Goal: Download file/media

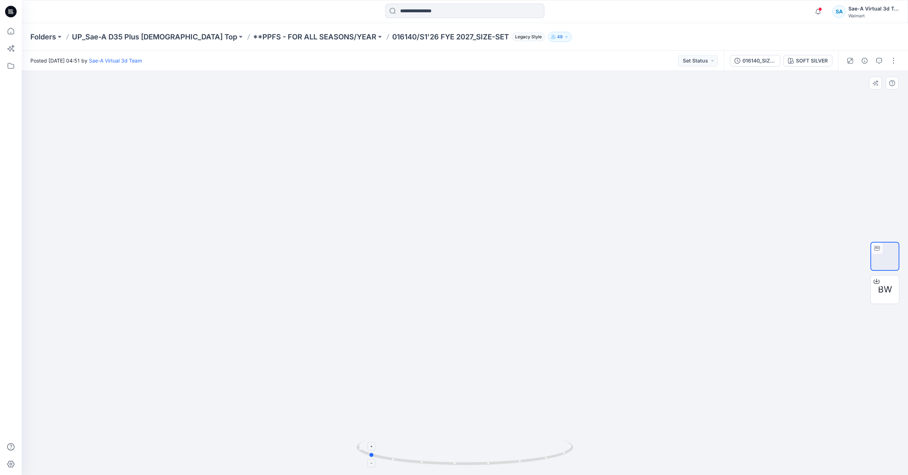
drag, startPoint x: 531, startPoint y: 462, endPoint x: 435, endPoint y: 444, distance: 98.3
click at [435, 444] on icon at bounding box center [465, 453] width 219 height 27
click at [11, 33] on icon at bounding box center [11, 31] width 16 height 16
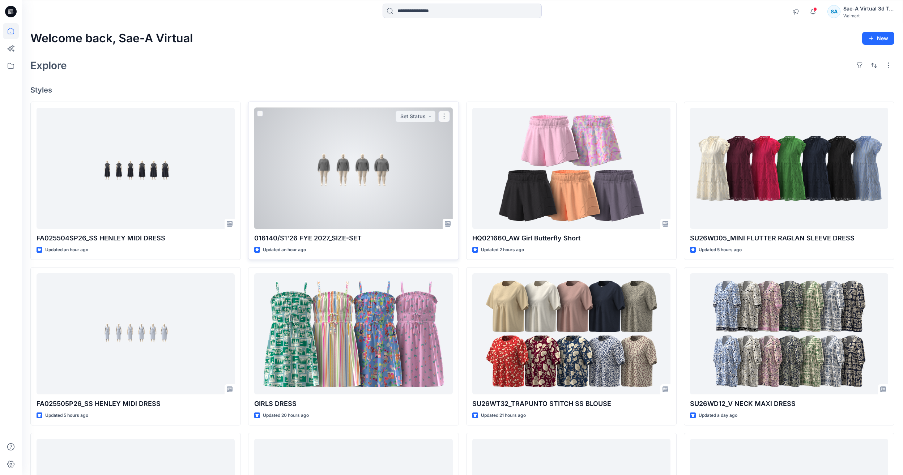
click at [384, 200] on div at bounding box center [353, 168] width 198 height 121
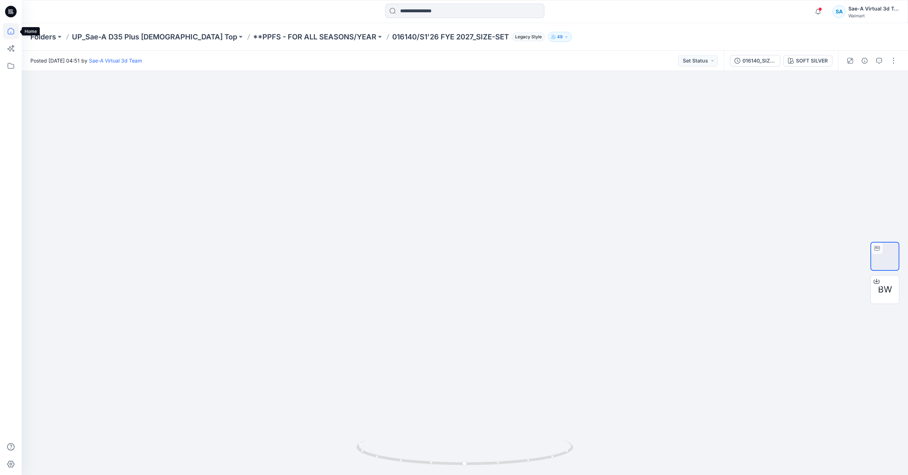
click at [13, 30] on icon at bounding box center [11, 31] width 16 height 16
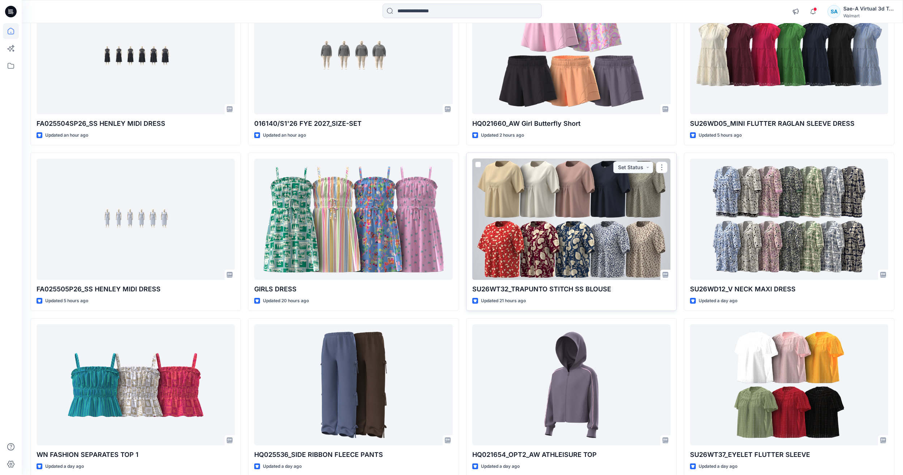
scroll to position [42, 0]
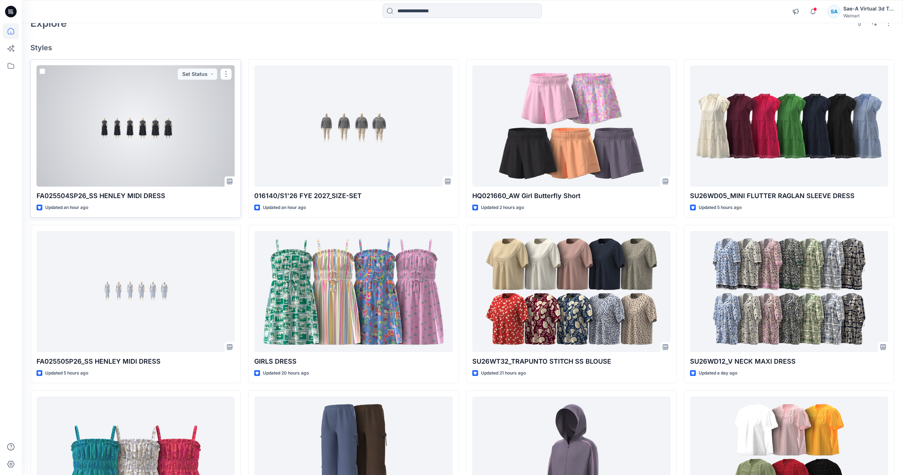
click at [205, 174] on div at bounding box center [136, 125] width 198 height 121
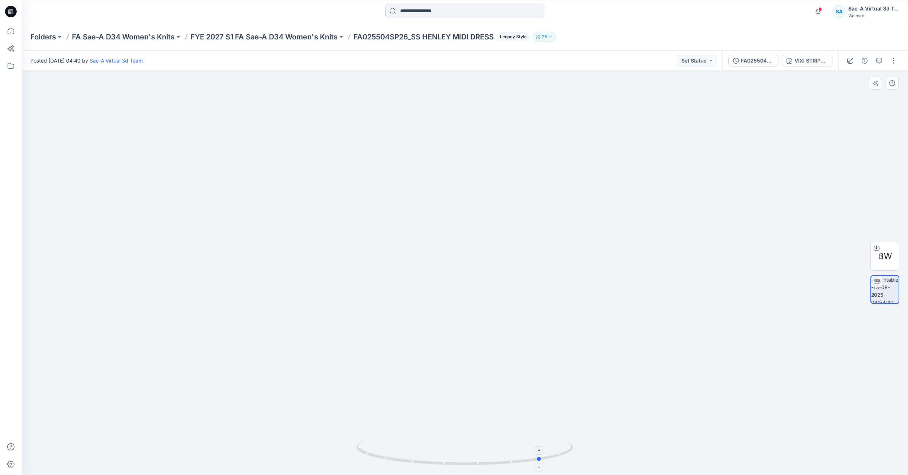
drag, startPoint x: 538, startPoint y: 460, endPoint x: 398, endPoint y: 461, distance: 139.9
click at [398, 461] on icon at bounding box center [465, 453] width 219 height 27
drag, startPoint x: 430, startPoint y: 458, endPoint x: 318, endPoint y: 464, distance: 112.3
click at [318, 464] on div at bounding box center [465, 273] width 887 height 404
click at [6, 24] on icon at bounding box center [11, 31] width 16 height 16
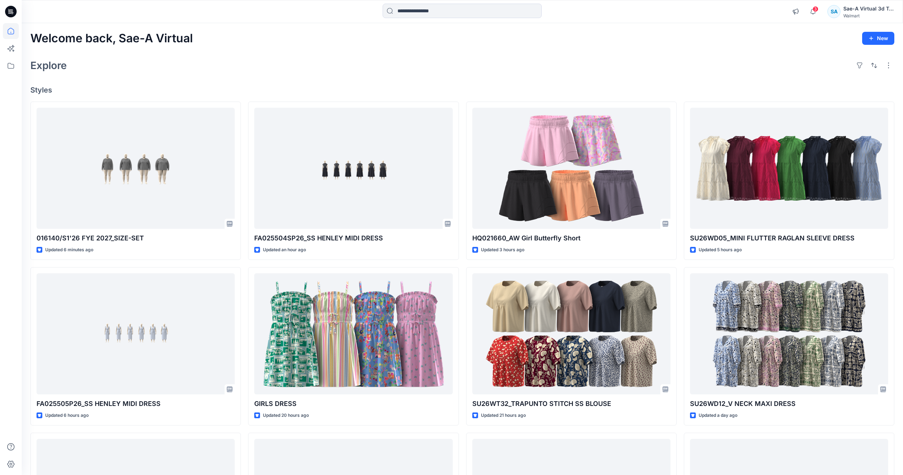
click at [813, 4] on div "3 Notifications Your style FA025504SP26_SS HENLEY MIDI DRESS is ready 1 new Col…" at bounding box center [841, 12] width 106 height 16
click at [811, 10] on icon "button" at bounding box center [812, 11] width 5 height 5
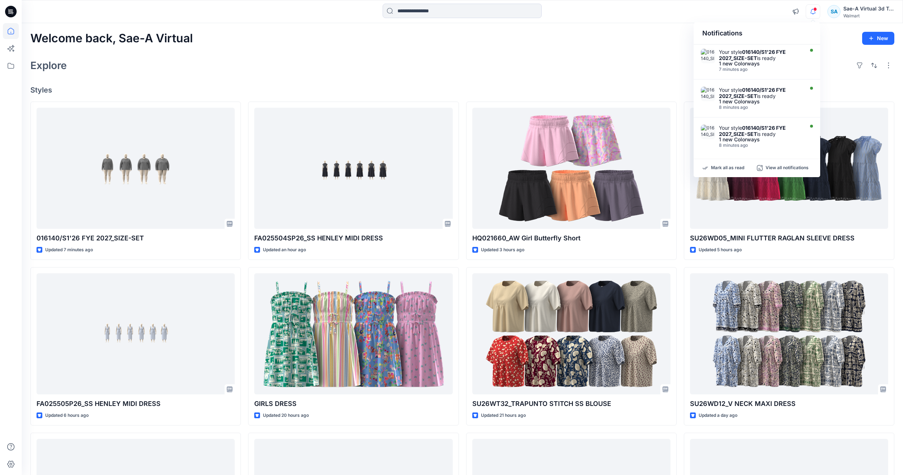
click at [507, 79] on div "Welcome back, Sae-A Virtual New Explore Styles 016140/S1'26 FYE 2027_SIZE-SET U…" at bounding box center [462, 324] width 881 height 603
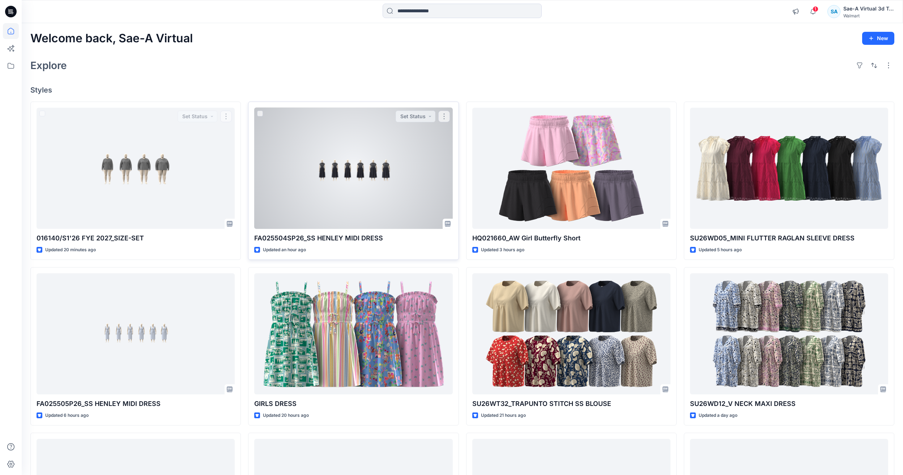
click at [368, 174] on div at bounding box center [353, 168] width 198 height 121
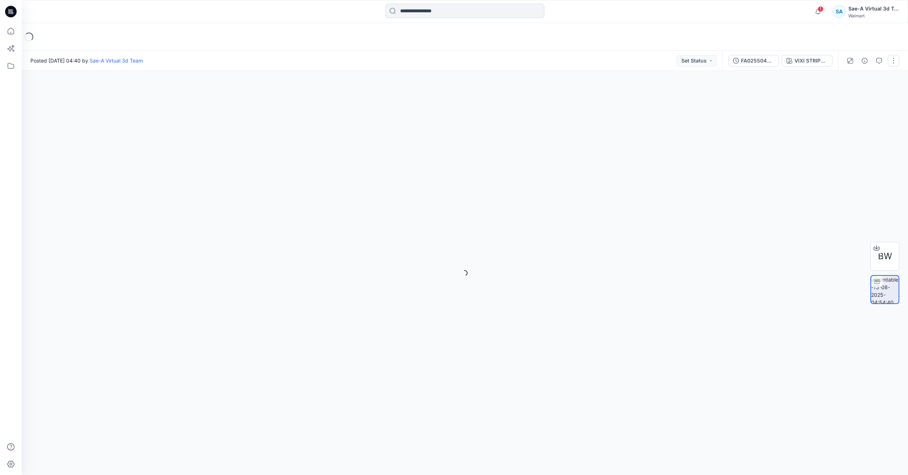
click at [893, 60] on button "button" at bounding box center [894, 61] width 12 height 12
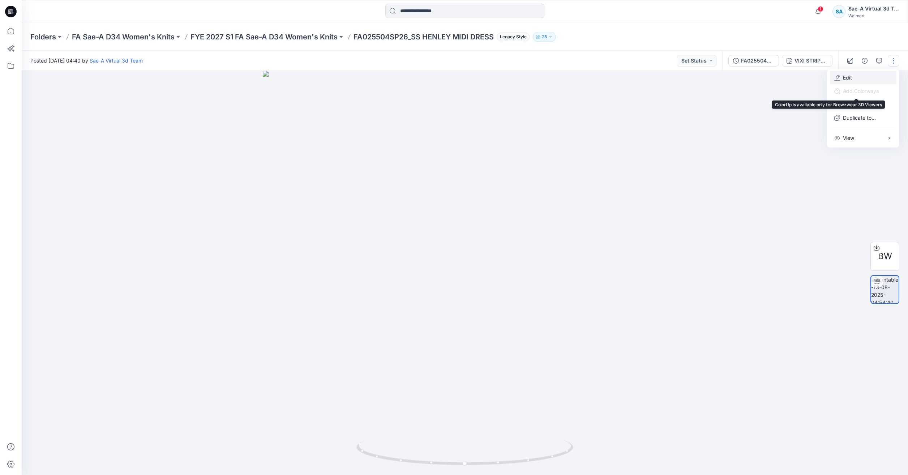
click at [859, 75] on button "Edit" at bounding box center [863, 77] width 67 height 13
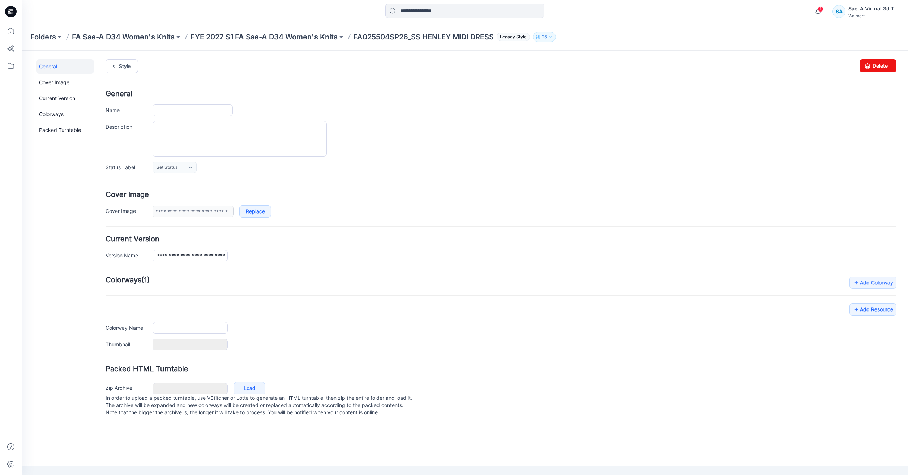
type input "**********"
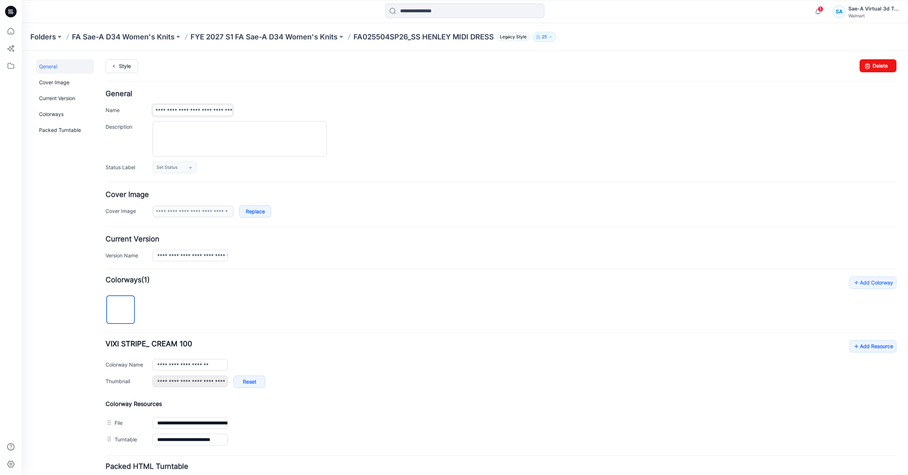
drag, startPoint x: 197, startPoint y: 107, endPoint x: 423, endPoint y: 106, distance: 226.0
click at [423, 106] on div "**********" at bounding box center [525, 110] width 744 height 12
paste input "text"
type input "**********"
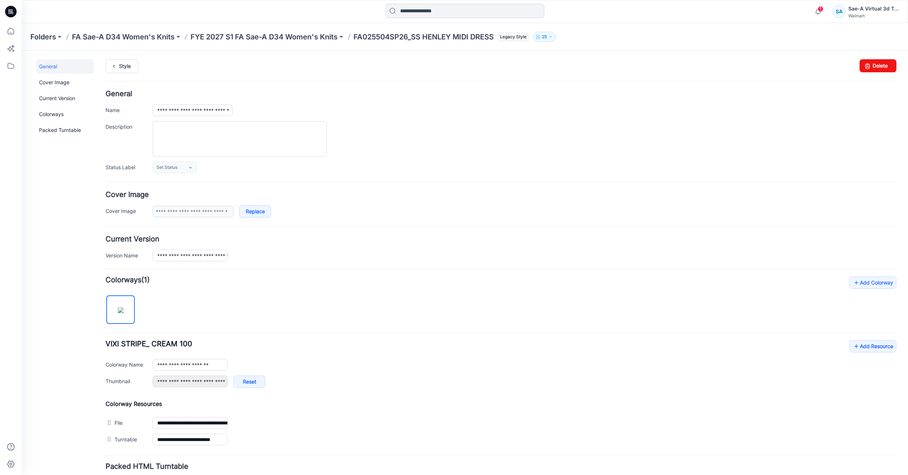
scroll to position [0, 0]
click at [474, 138] on div at bounding box center [525, 138] width 744 height 35
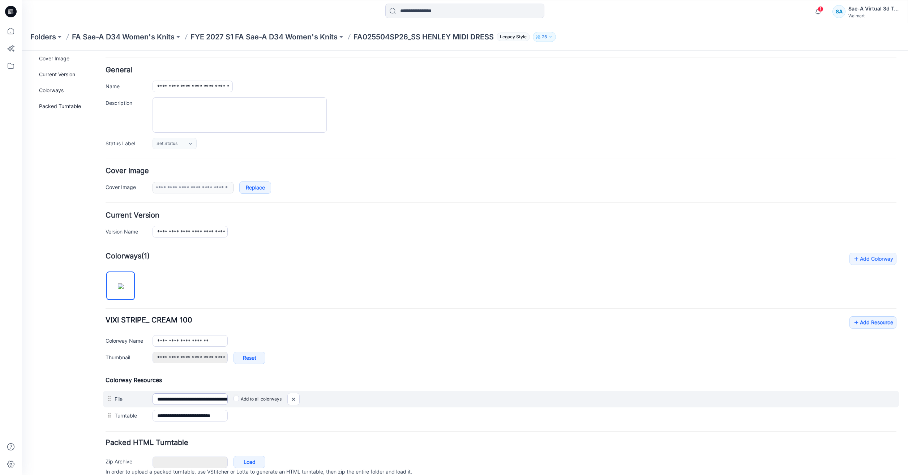
scroll to position [36, 0]
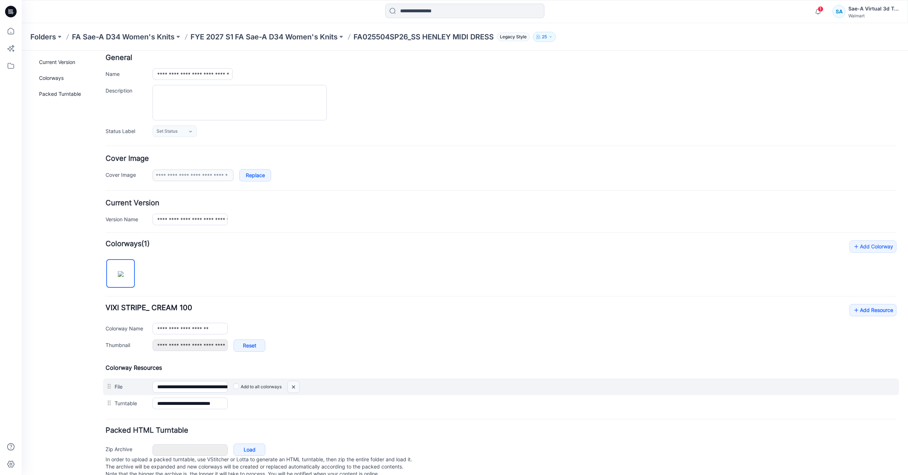
drag, startPoint x: 501, startPoint y: 86, endPoint x: 298, endPoint y: 387, distance: 362.9
click at [298, 387] on img at bounding box center [294, 387] width 12 height 12
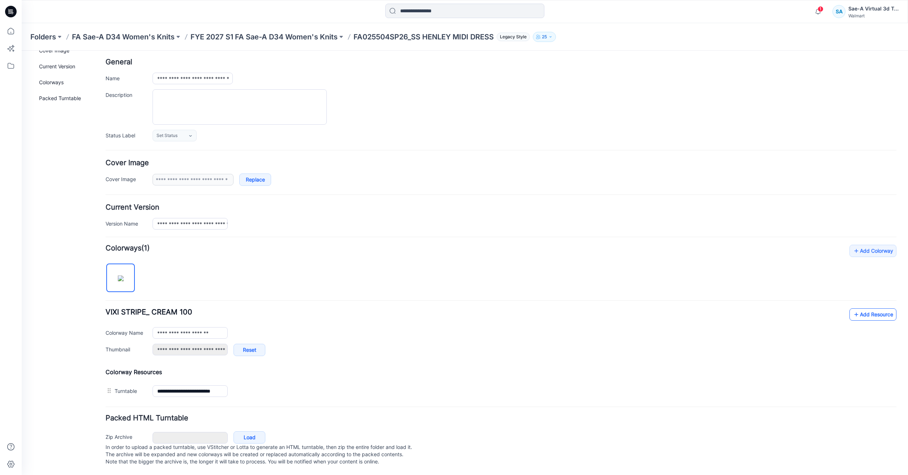
click at [877, 312] on link "Add Resource" at bounding box center [873, 314] width 47 height 12
click at [867, 308] on link "Add Resource" at bounding box center [873, 314] width 47 height 12
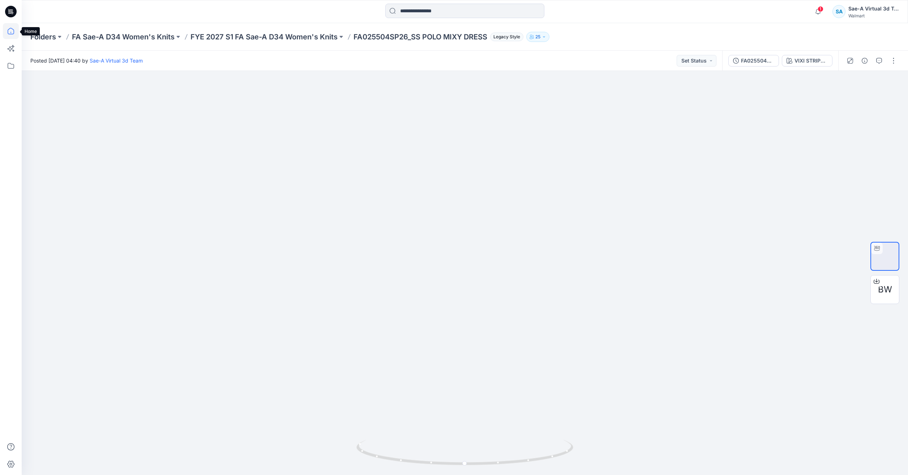
click at [9, 29] on icon at bounding box center [11, 31] width 16 height 16
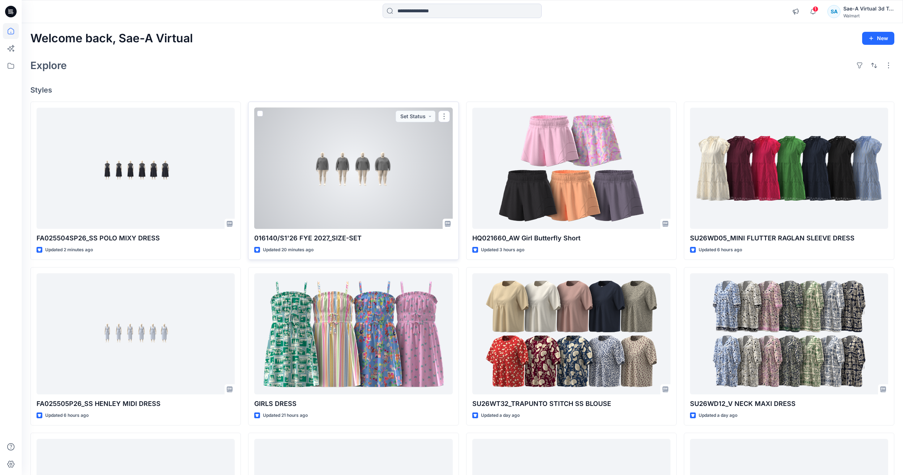
click at [392, 168] on div at bounding box center [353, 168] width 198 height 121
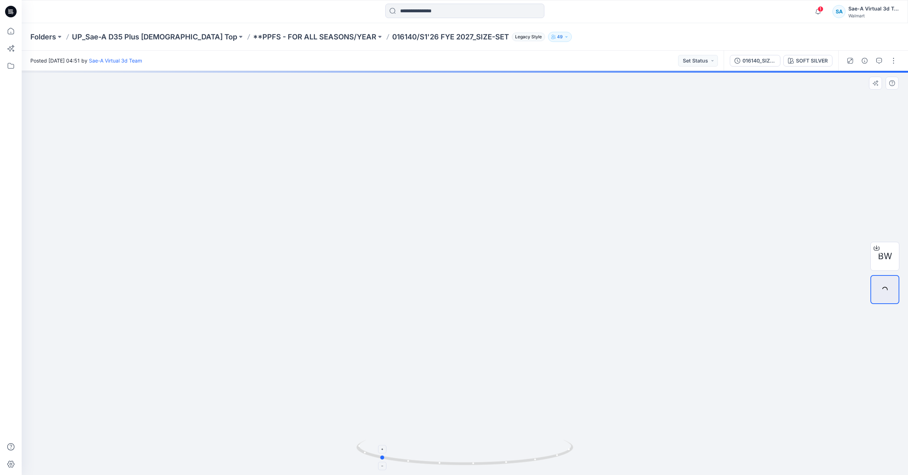
drag, startPoint x: 543, startPoint y: 462, endPoint x: 456, endPoint y: 441, distance: 89.8
click at [456, 441] on icon at bounding box center [465, 453] width 219 height 27
click at [881, 63] on icon "button" at bounding box center [879, 61] width 6 height 6
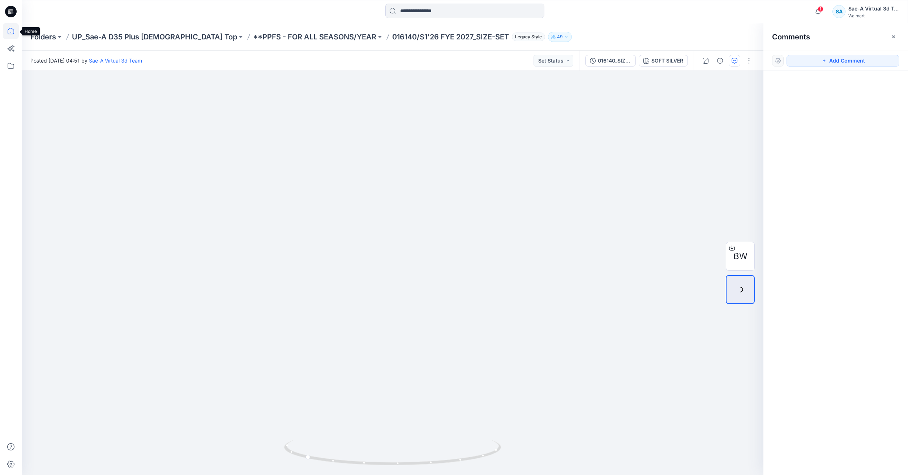
click at [8, 32] on icon at bounding box center [11, 31] width 16 height 16
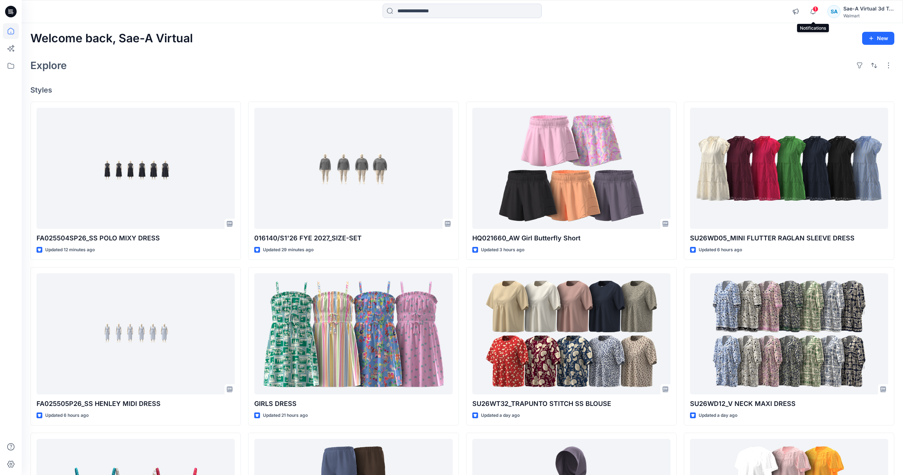
click at [816, 9] on span "1" at bounding box center [815, 9] width 6 height 6
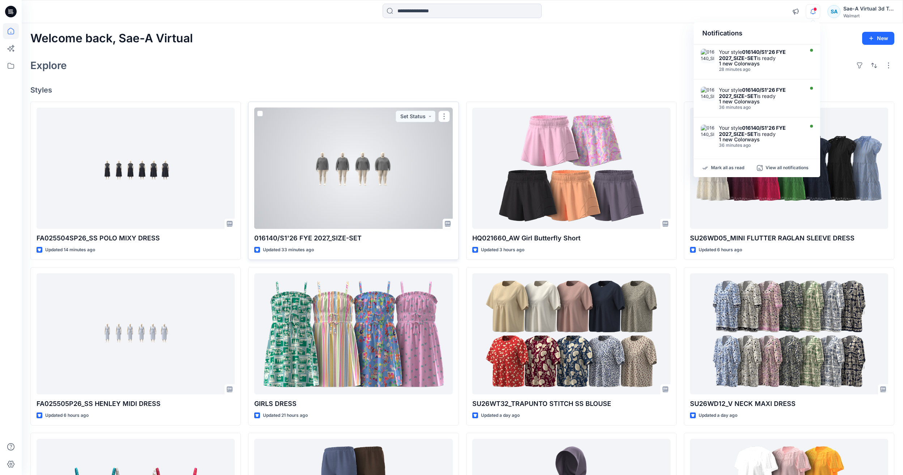
click at [420, 185] on div at bounding box center [353, 168] width 198 height 121
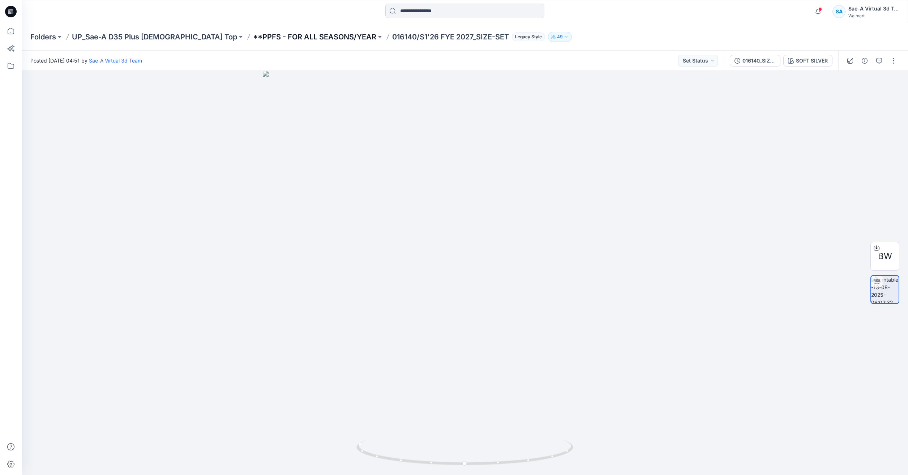
click at [292, 41] on p "**PPFS - FOR ALL SEASONS/YEAR" at bounding box center [314, 37] width 123 height 10
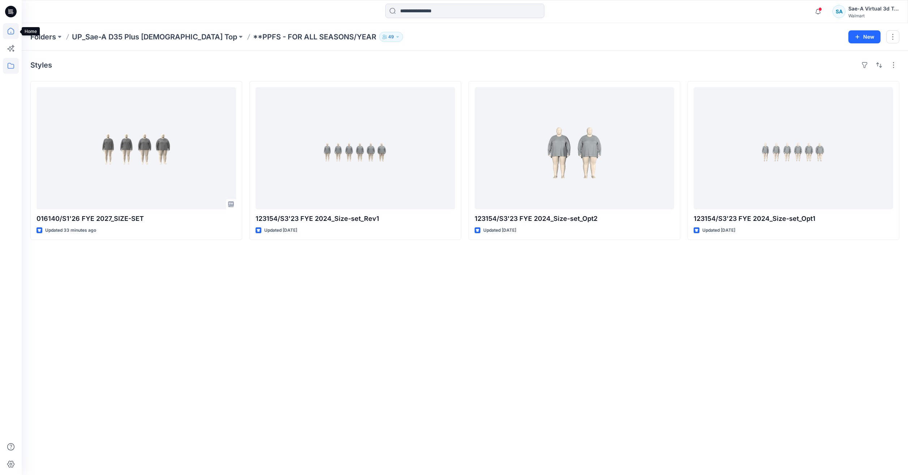
click at [16, 27] on icon at bounding box center [11, 31] width 16 height 16
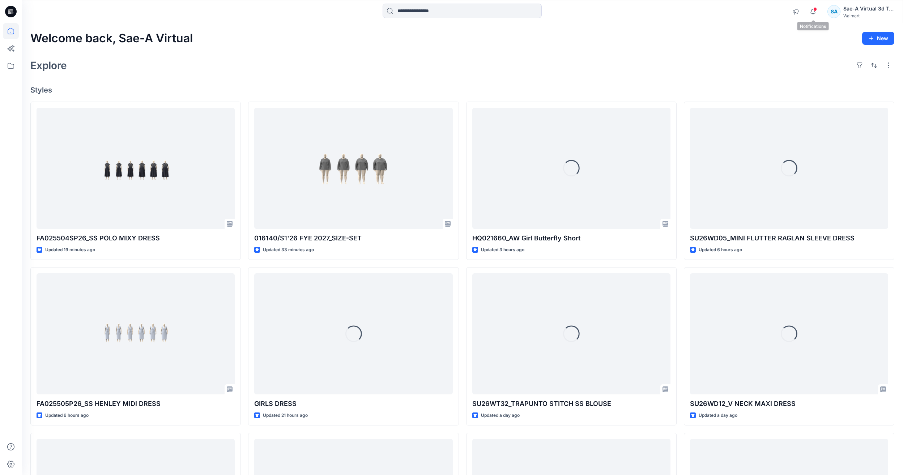
click at [813, 8] on span at bounding box center [815, 9] width 4 height 4
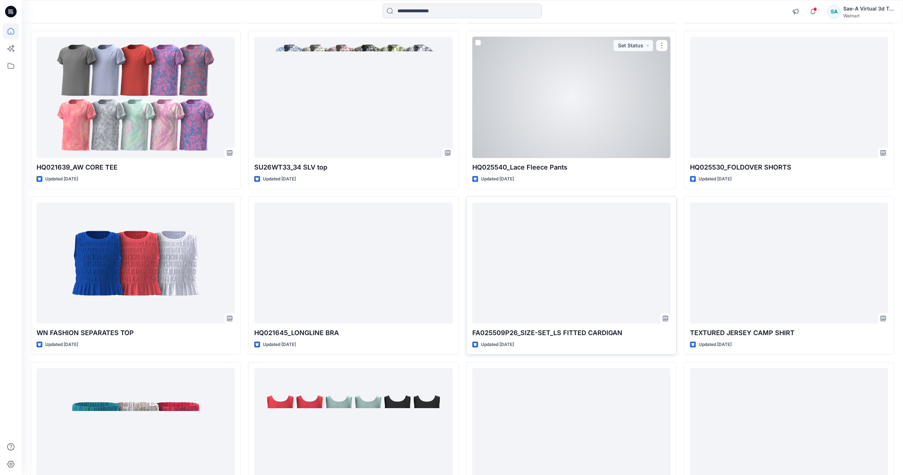
scroll to position [578, 0]
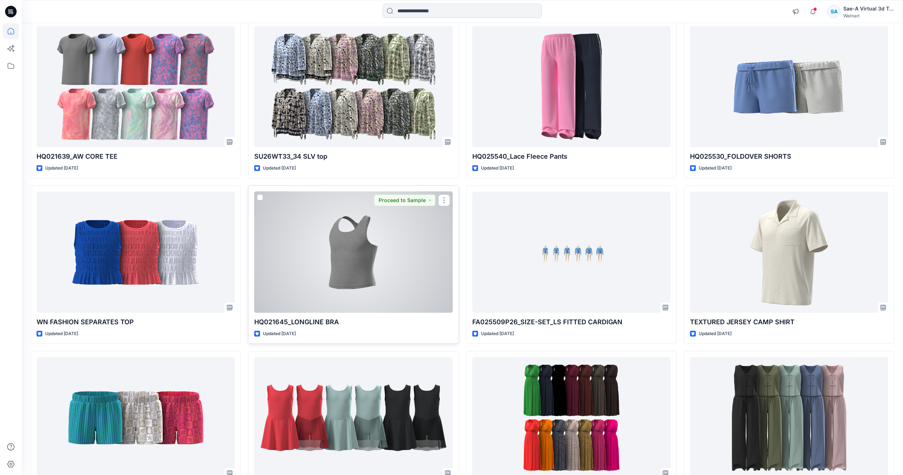
click at [349, 271] on div at bounding box center [353, 252] width 198 height 121
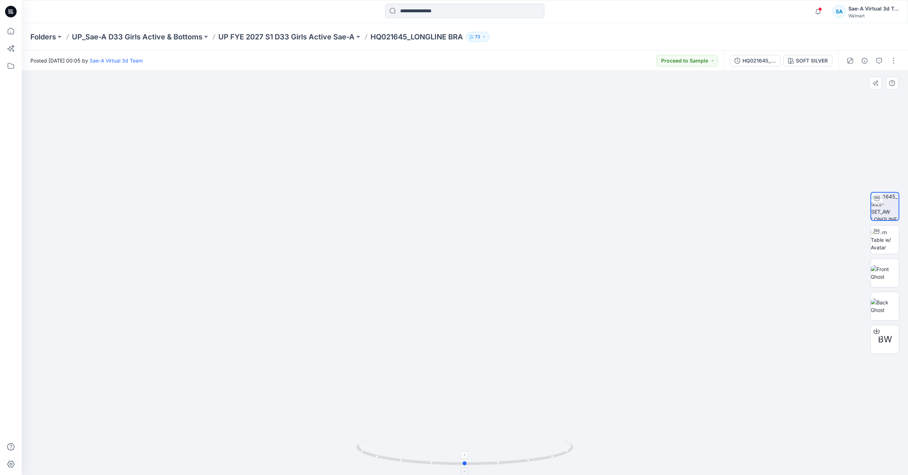
drag, startPoint x: 574, startPoint y: 452, endPoint x: 634, endPoint y: 376, distance: 96.6
click at [574, 452] on icon at bounding box center [465, 453] width 219 height 27
click at [570, 449] on icon at bounding box center [465, 453] width 219 height 27
click at [16, 33] on icon at bounding box center [11, 31] width 16 height 16
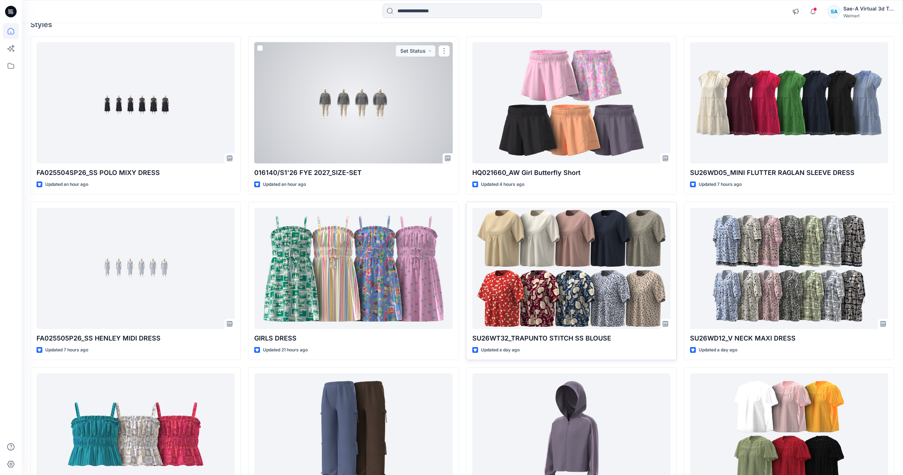
scroll to position [108, 0]
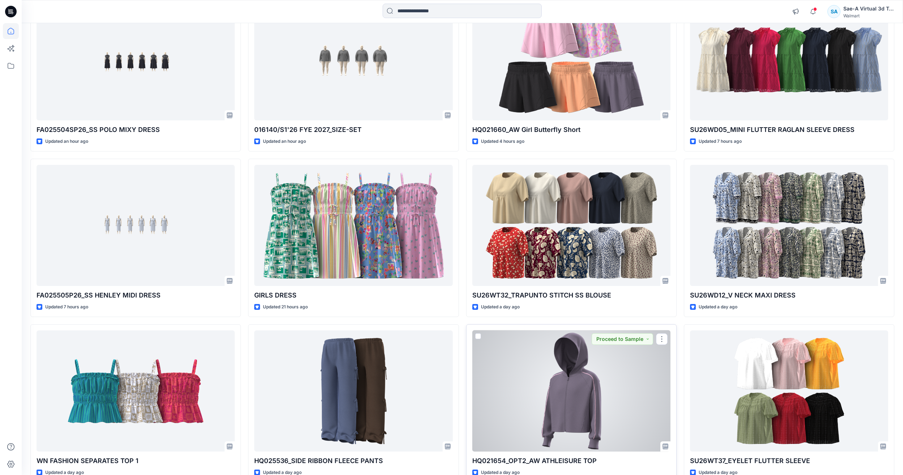
click at [588, 385] on div at bounding box center [571, 390] width 198 height 121
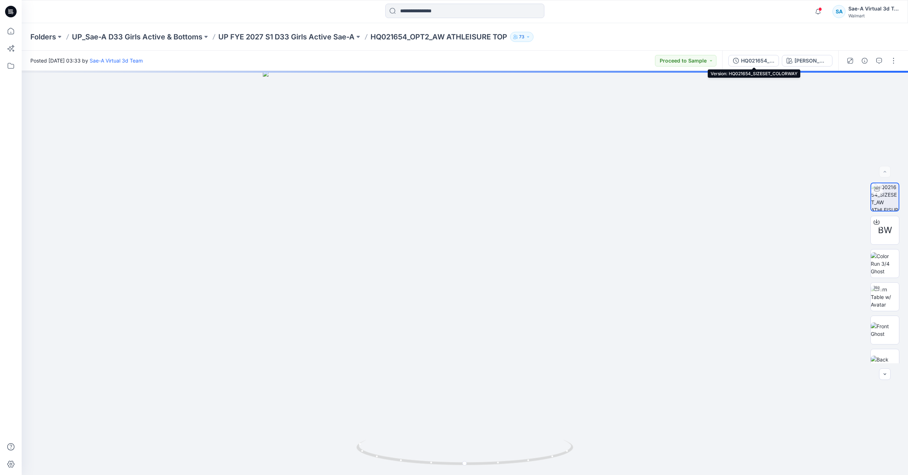
click at [764, 60] on div "HQ021654_SIZESET_COLORWAY" at bounding box center [757, 61] width 33 height 8
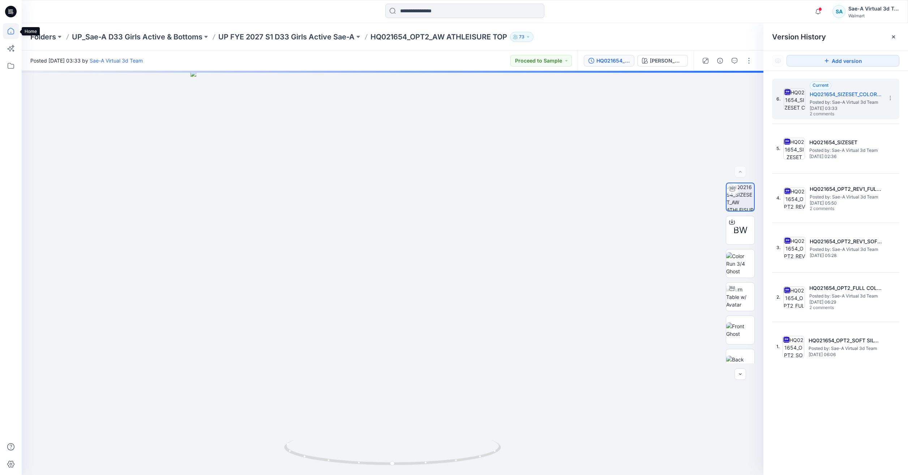
click at [8, 32] on icon at bounding box center [11, 31] width 7 height 7
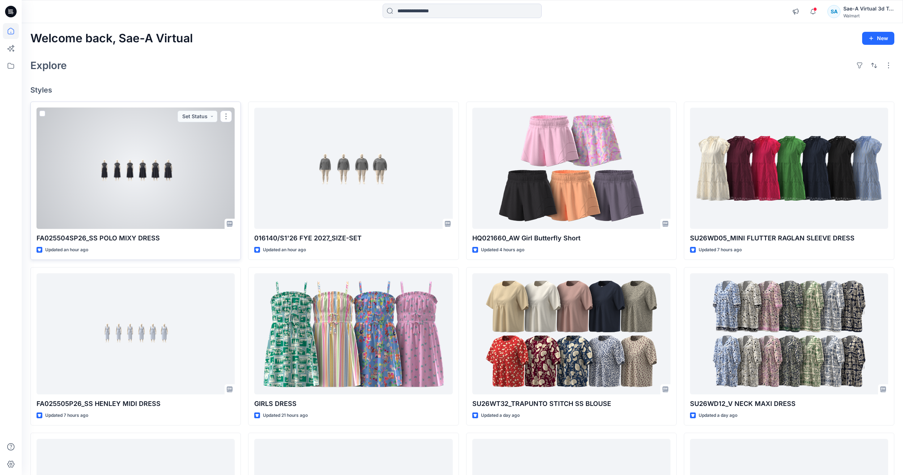
click at [185, 190] on div at bounding box center [136, 168] width 198 height 121
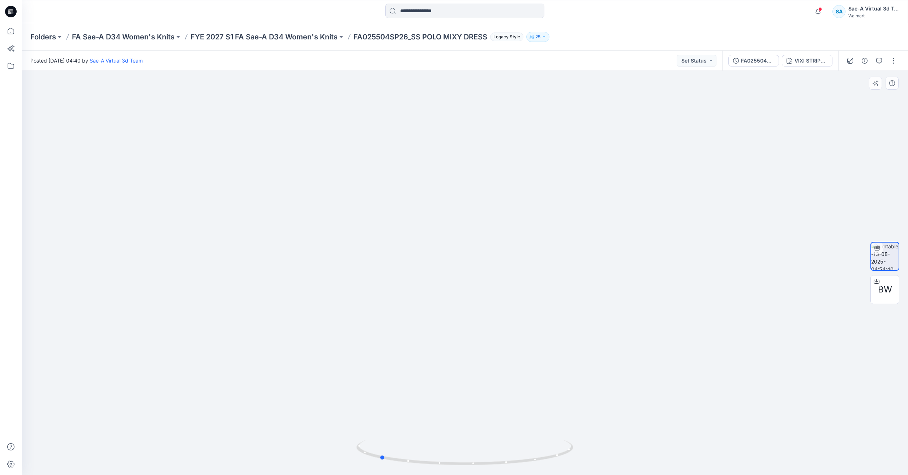
drag, startPoint x: 547, startPoint y: 458, endPoint x: 464, endPoint y: 429, distance: 88.3
click at [464, 429] on div at bounding box center [465, 273] width 887 height 404
click at [16, 31] on icon at bounding box center [11, 31] width 16 height 16
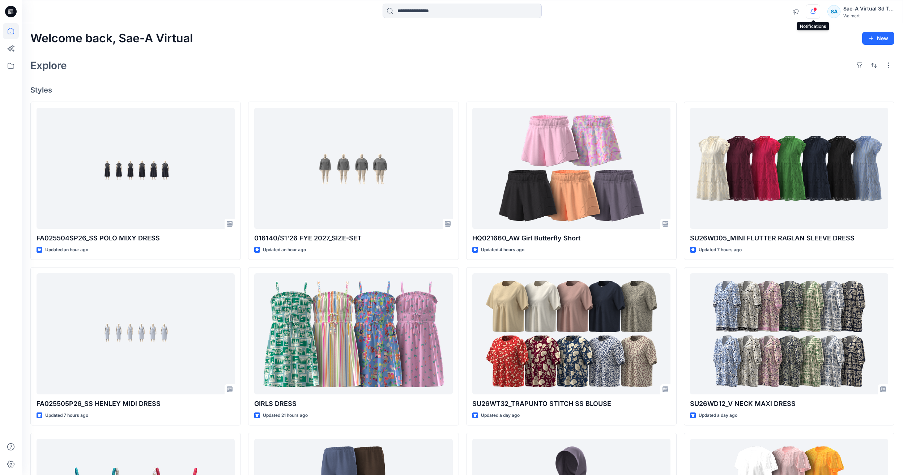
click at [816, 15] on icon "button" at bounding box center [813, 11] width 14 height 14
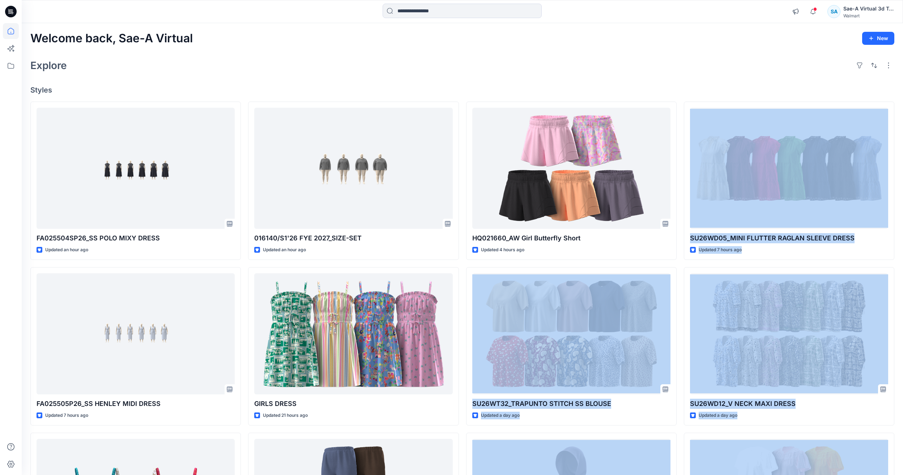
drag, startPoint x: 463, startPoint y: 267, endPoint x: 894, endPoint y: 431, distance: 462.0
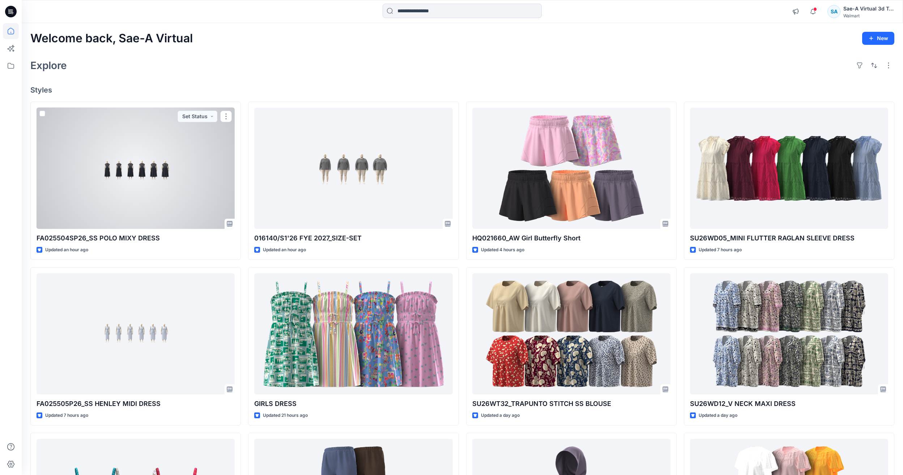
click at [112, 174] on div at bounding box center [136, 168] width 198 height 121
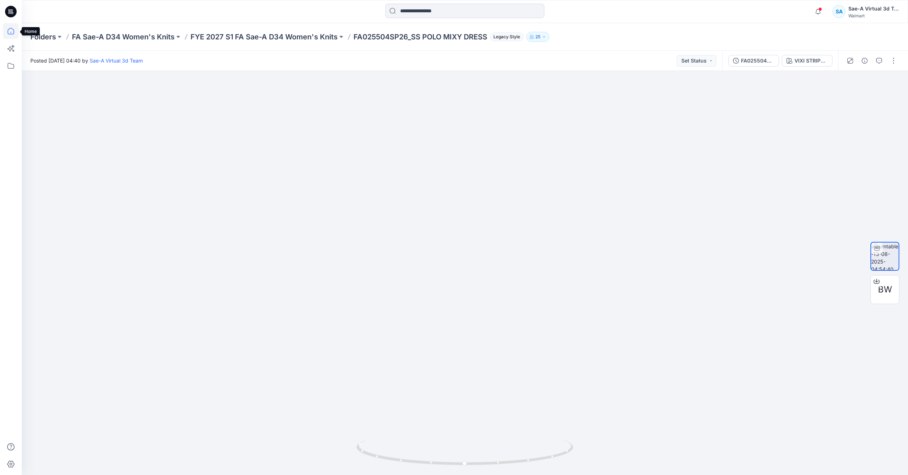
click at [14, 26] on icon at bounding box center [11, 31] width 16 height 16
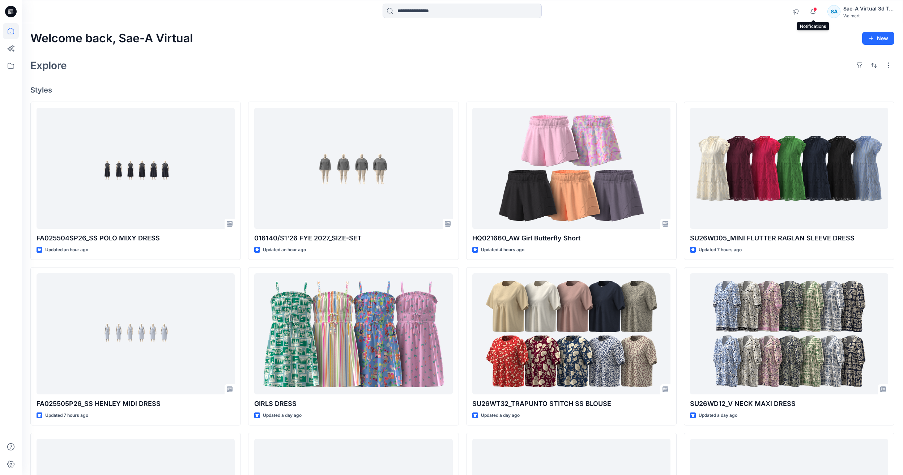
click at [816, 9] on span at bounding box center [815, 9] width 4 height 4
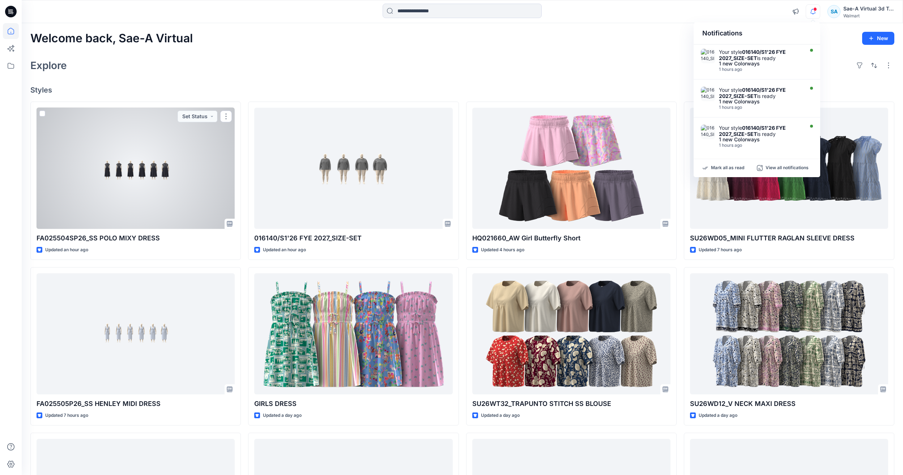
click at [174, 122] on div at bounding box center [136, 168] width 198 height 121
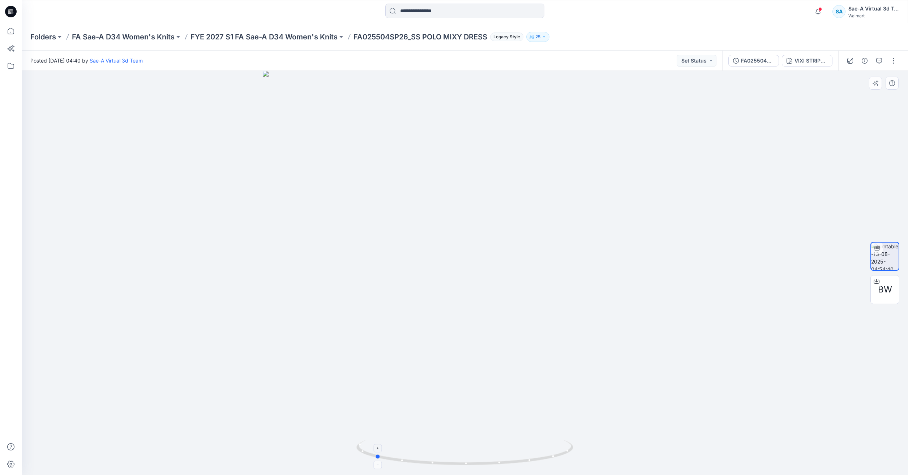
drag, startPoint x: 538, startPoint y: 457, endPoint x: 455, endPoint y: 445, distance: 84.4
click at [455, 445] on icon at bounding box center [465, 453] width 219 height 27
drag, startPoint x: 525, startPoint y: 461, endPoint x: 617, endPoint y: 424, distance: 99.4
click at [617, 424] on div at bounding box center [465, 273] width 887 height 404
click at [15, 26] on icon at bounding box center [11, 31] width 16 height 16
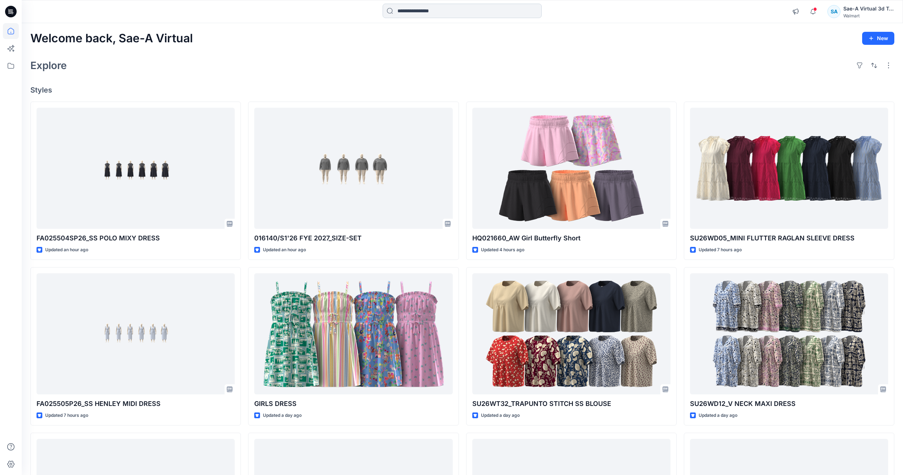
click at [423, 9] on input at bounding box center [462, 11] width 159 height 14
paste input "******"
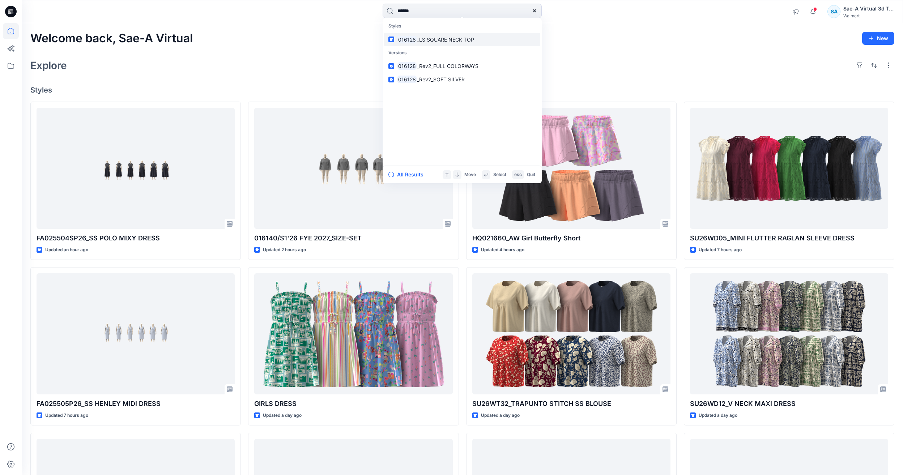
type input "******"
click at [441, 37] on span "_LS SQUARE NECK TOP" at bounding box center [445, 40] width 57 height 6
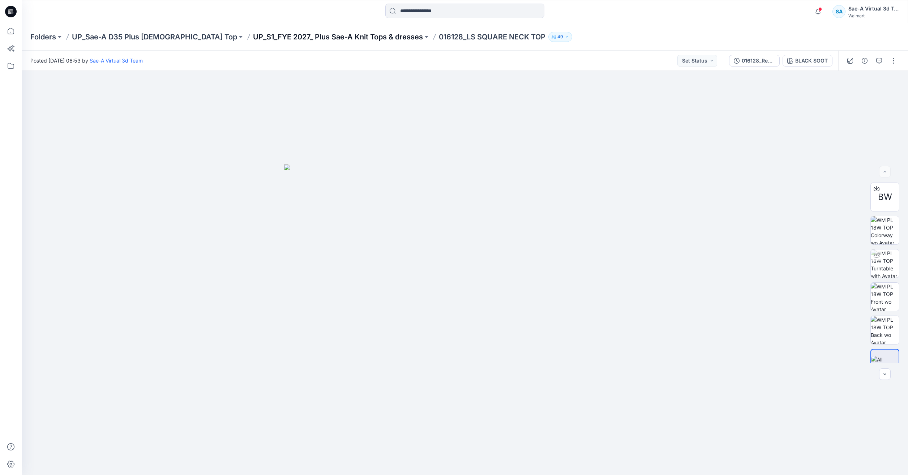
click at [329, 32] on p "UP_S1_FYE 2027_ Plus Sae-A Knit Tops & dresses" at bounding box center [338, 37] width 170 height 10
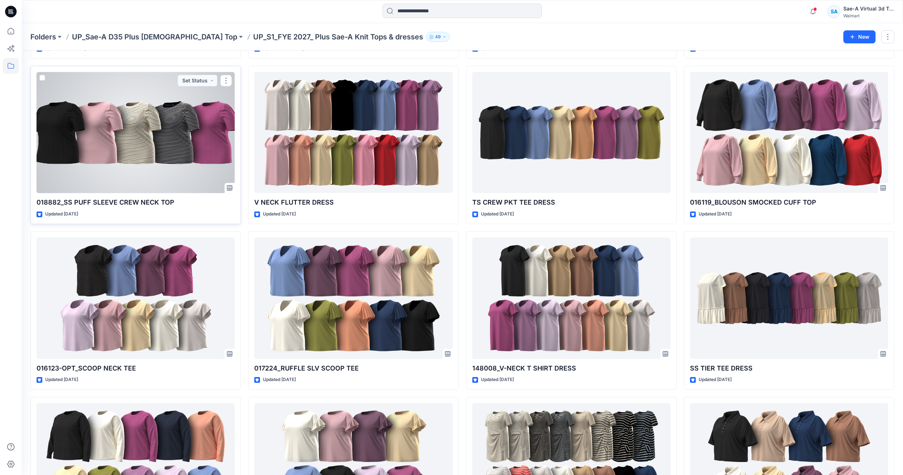
scroll to position [72, 0]
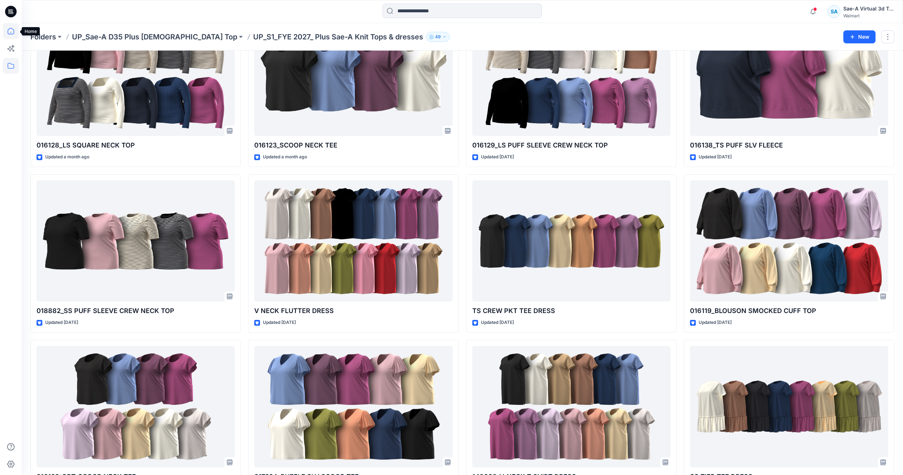
click at [13, 28] on icon at bounding box center [11, 31] width 16 height 16
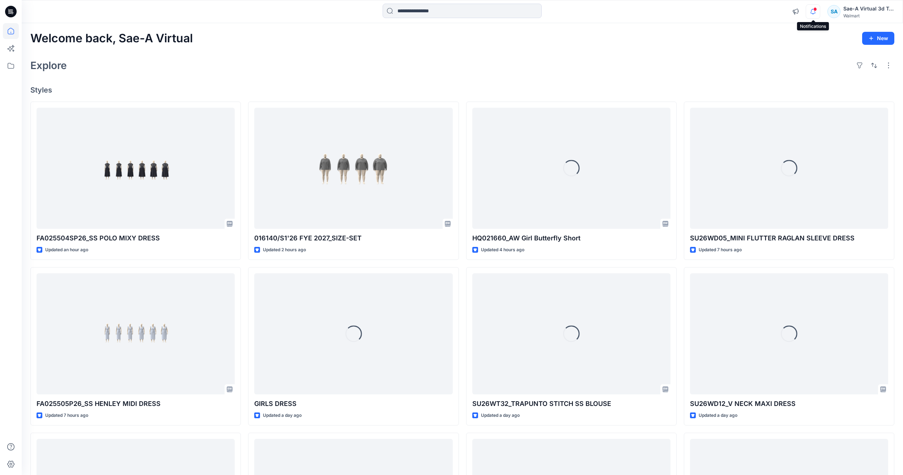
click at [815, 14] on icon "button" at bounding box center [813, 11] width 14 height 14
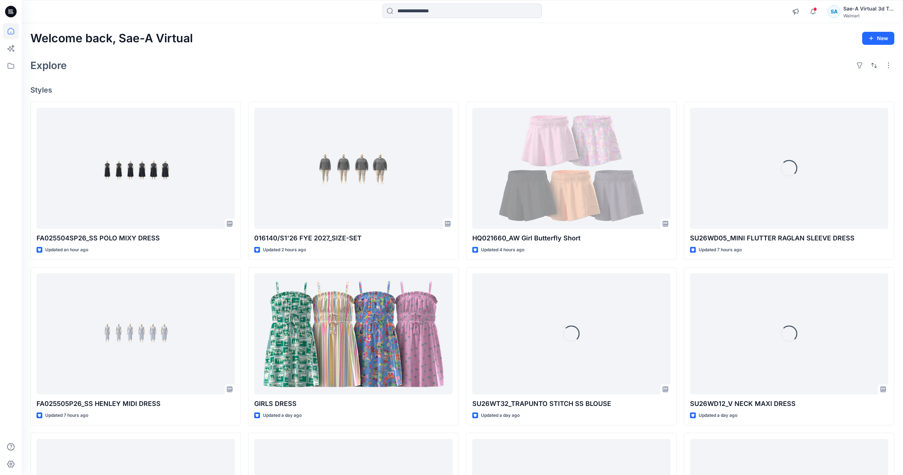
click at [212, 89] on h4 "Styles" at bounding box center [462, 90] width 864 height 9
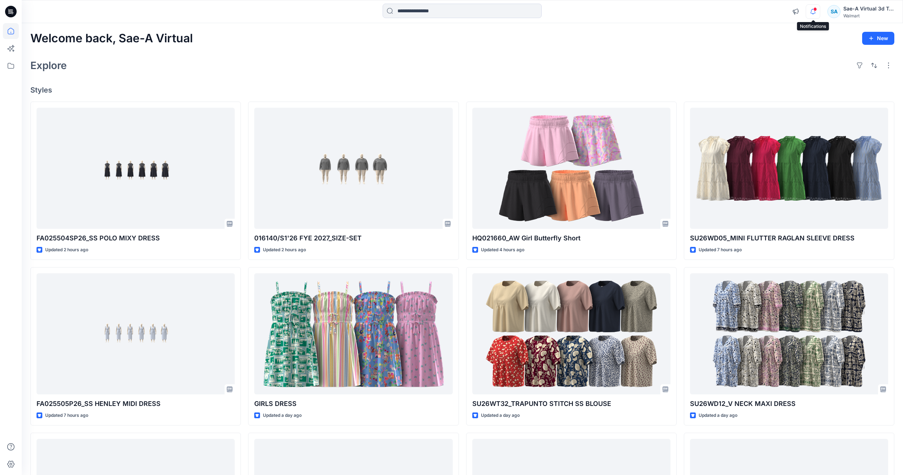
click at [814, 13] on icon "button" at bounding box center [813, 11] width 14 height 14
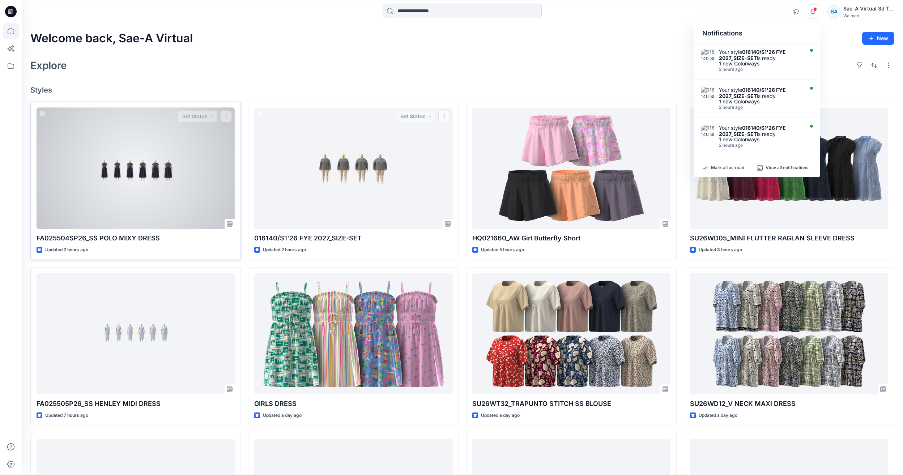
click at [184, 162] on div at bounding box center [136, 168] width 198 height 121
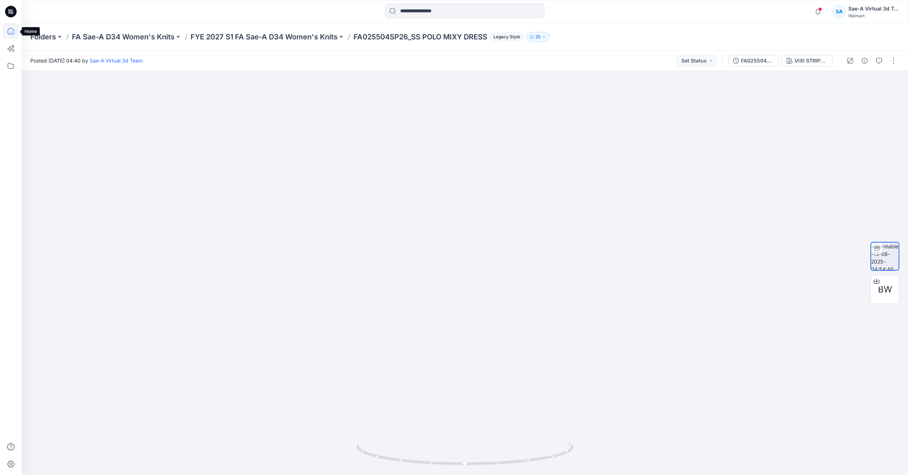
click at [12, 26] on icon at bounding box center [11, 31] width 16 height 16
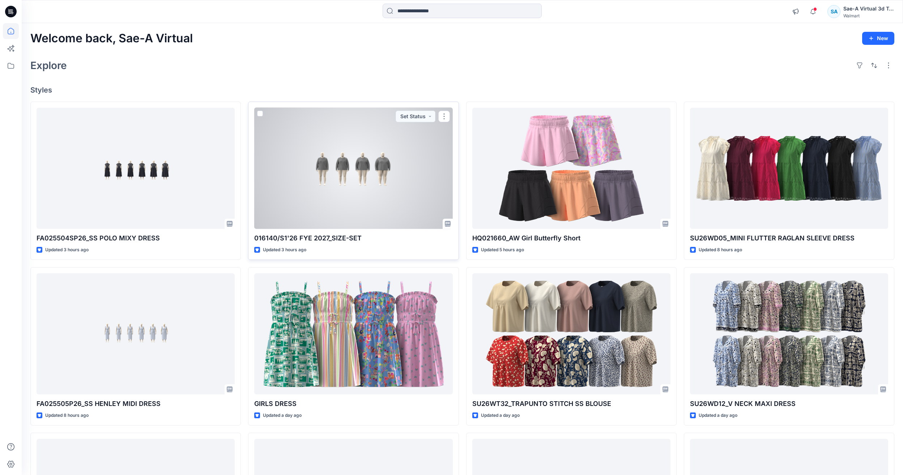
click at [335, 185] on div at bounding box center [353, 168] width 198 height 121
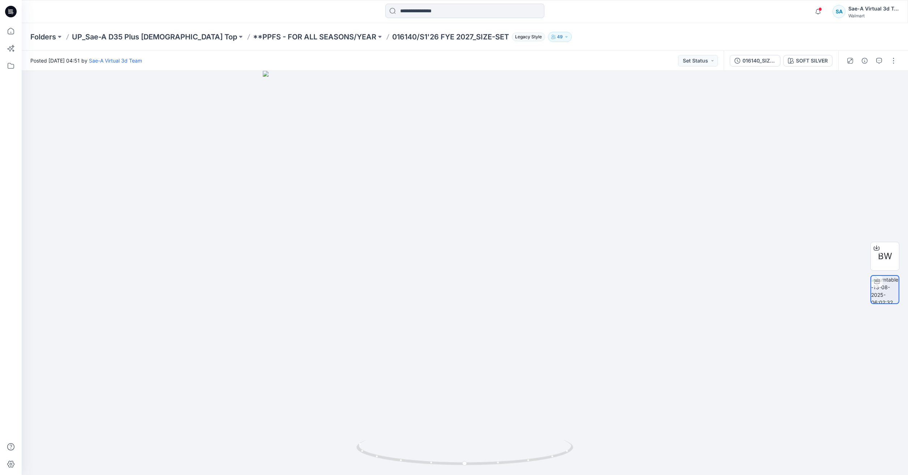
click at [3, 31] on div at bounding box center [11, 237] width 22 height 475
click at [13, 30] on icon at bounding box center [11, 31] width 7 height 7
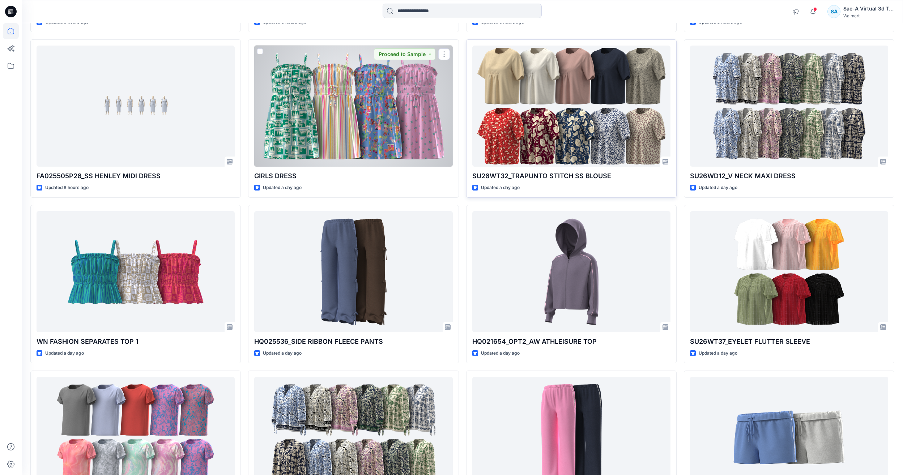
scroll to position [362, 0]
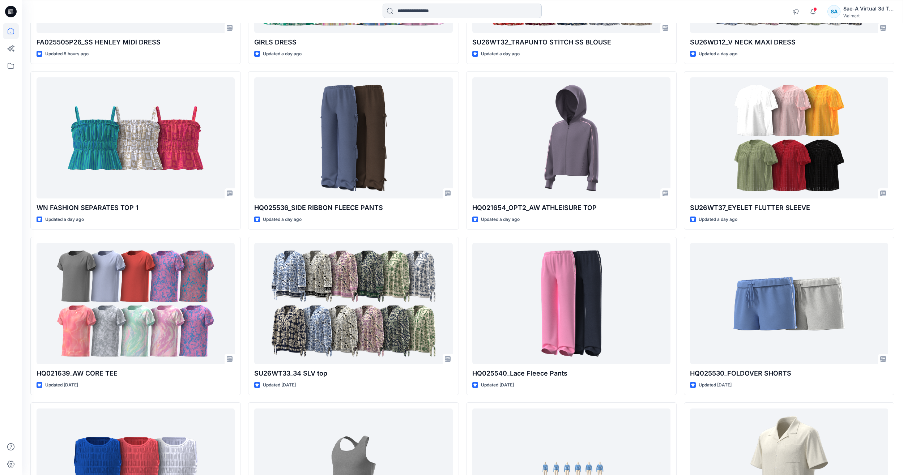
click at [497, 10] on input at bounding box center [462, 11] width 159 height 14
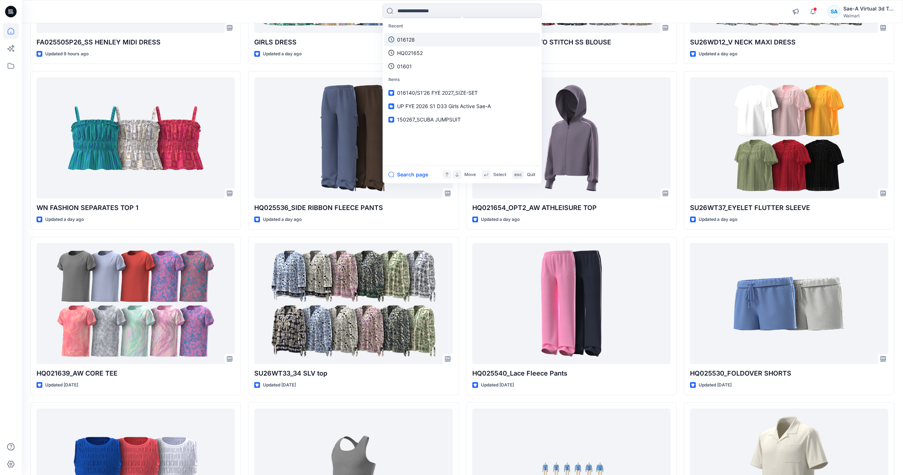
click at [423, 40] on link "016128" at bounding box center [462, 39] width 156 height 13
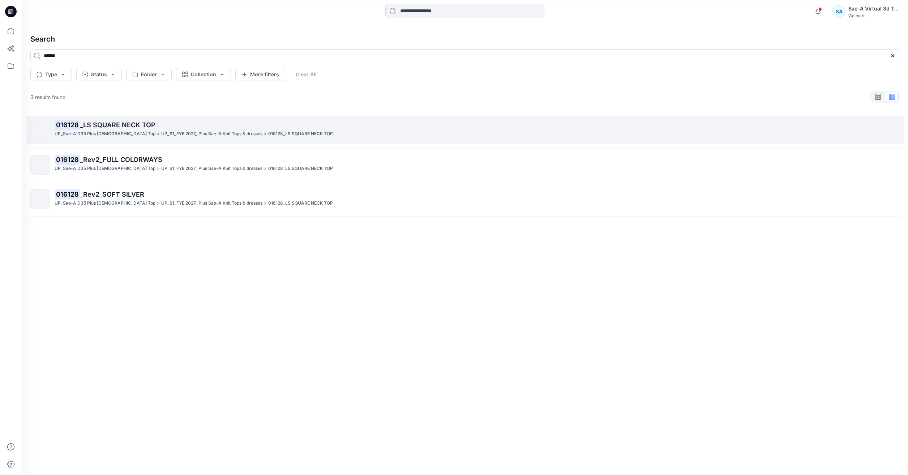
click at [199, 139] on div "016128 _LS SQUARE NECK TOP UP_Sae-A D35 Plus [DEMOGRAPHIC_DATA] Top > UP_S1_FYE…" at bounding box center [477, 130] width 845 height 20
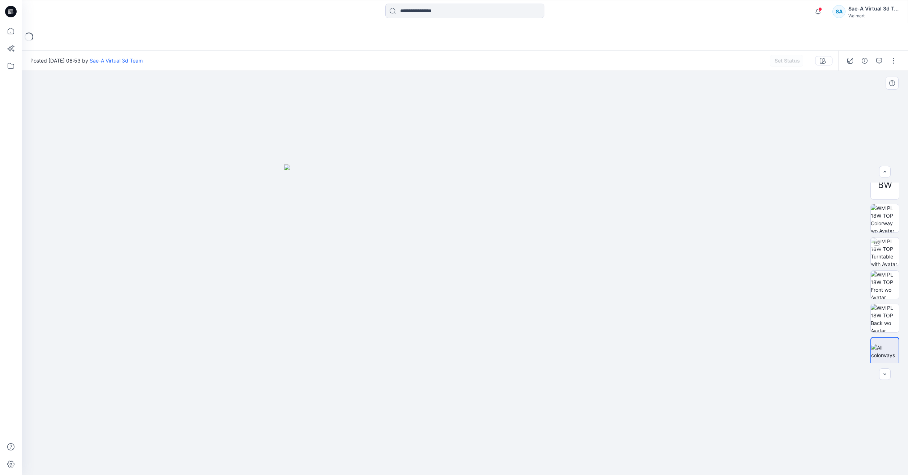
scroll to position [14, 0]
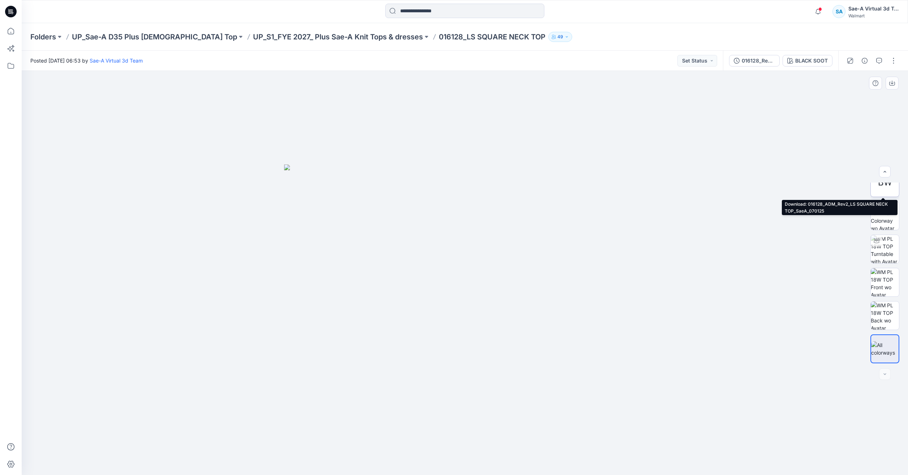
click at [883, 187] on span "BW" at bounding box center [885, 182] width 14 height 13
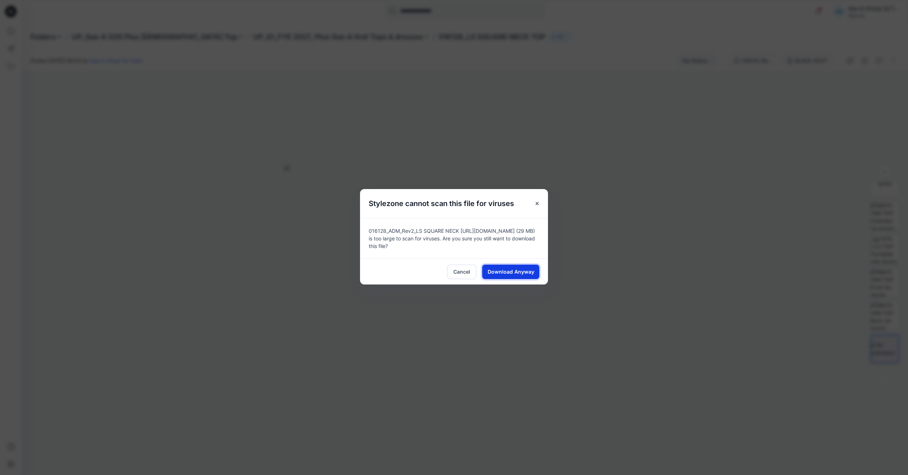
click at [494, 269] on span "Download Anyway" at bounding box center [511, 272] width 47 height 8
